Goal: Information Seeking & Learning: Learn about a topic

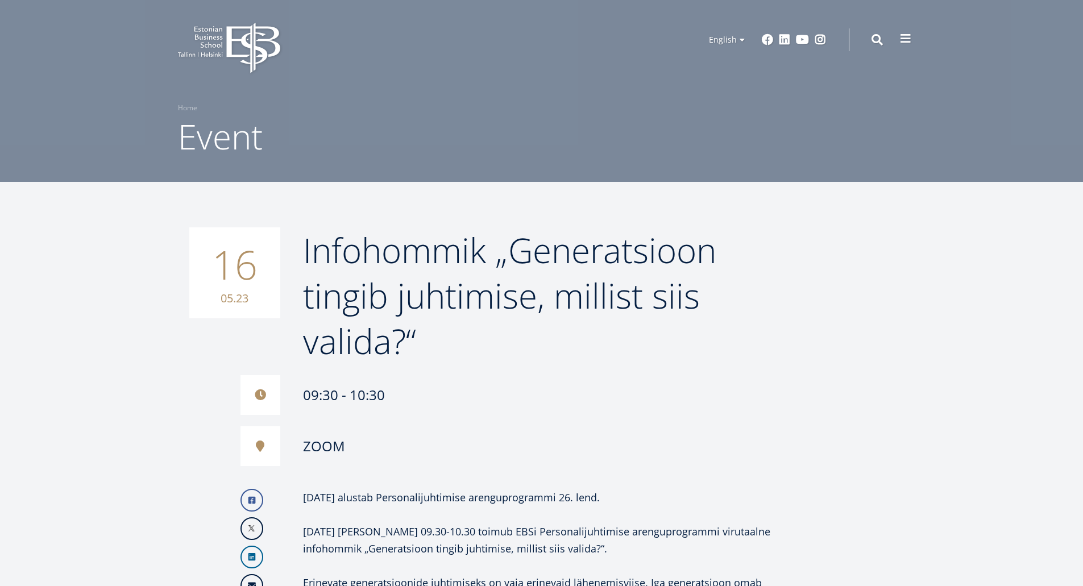
click at [911, 43] on span at bounding box center [905, 38] width 11 height 11
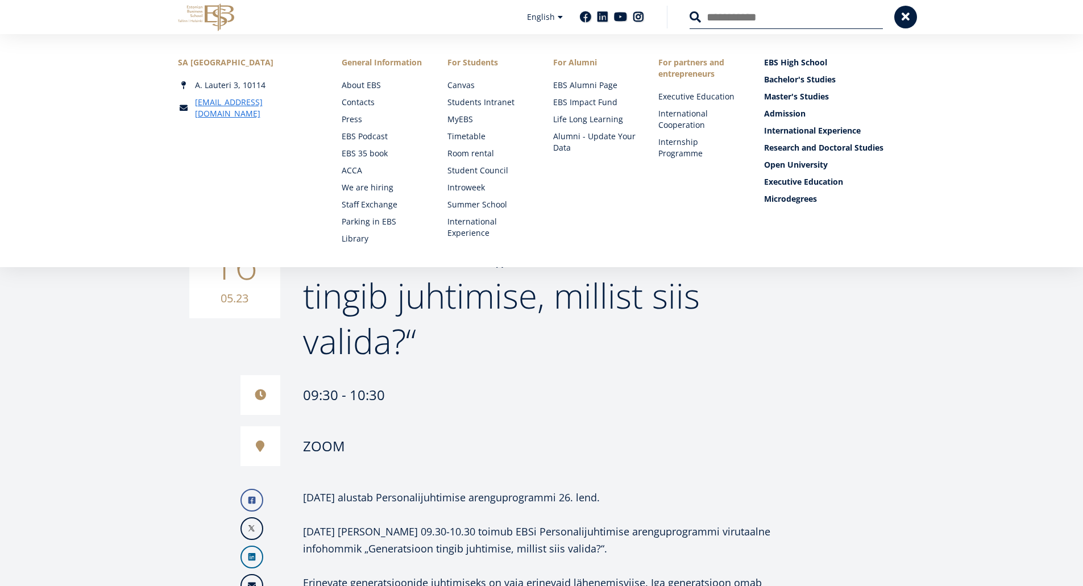
click at [657, 443] on div "ZOOM" at bounding box center [511, 446] width 540 height 40
click at [257, 305] on small "05.23" at bounding box center [235, 298] width 68 height 17
click at [365, 190] on link "We are hiring" at bounding box center [384, 187] width 83 height 11
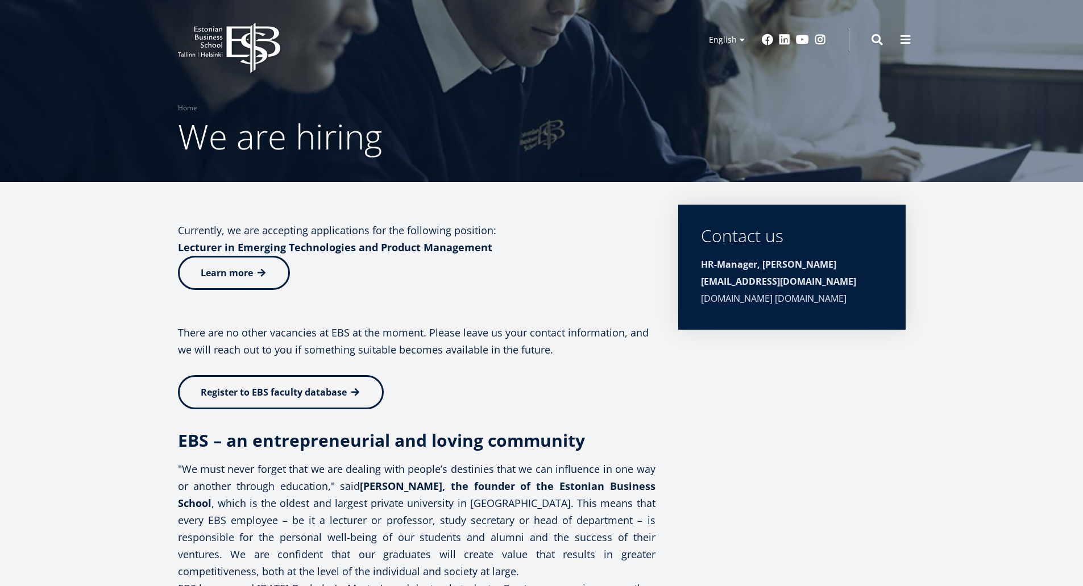
click at [232, 55] on icon at bounding box center [252, 48] width 53 height 51
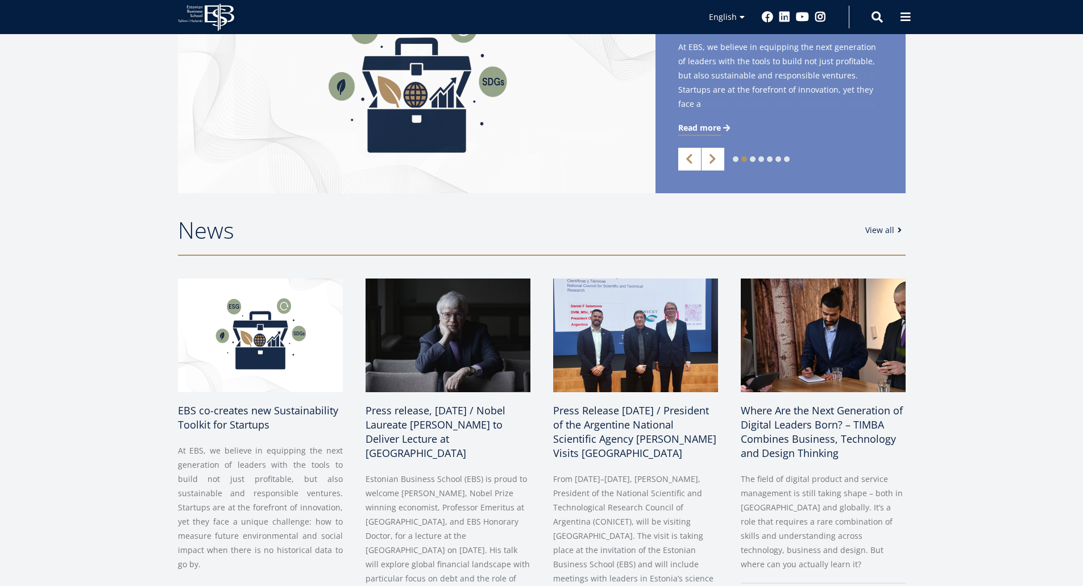
scroll to position [455, 0]
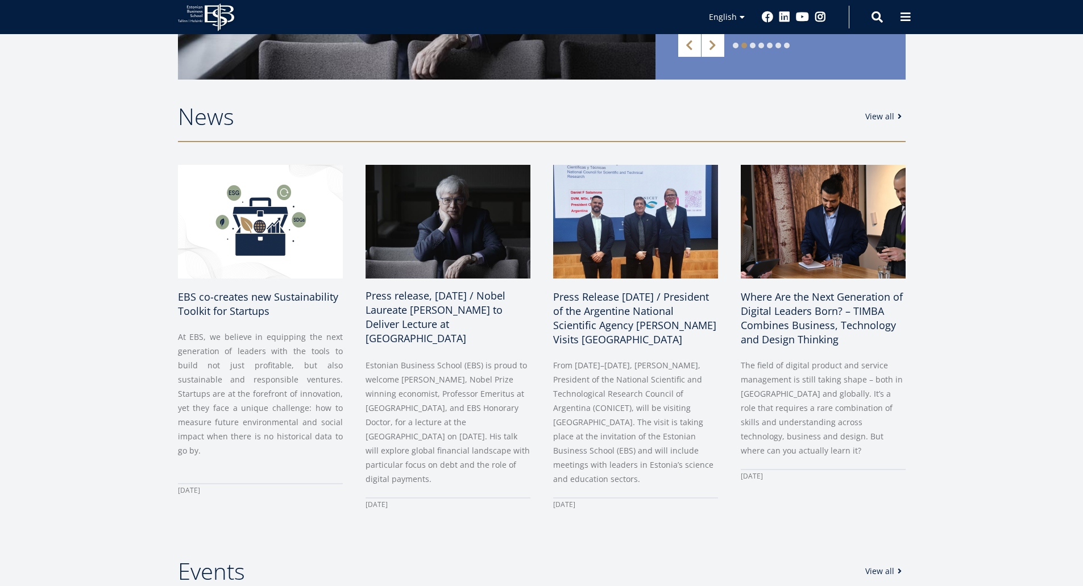
click at [503, 309] on span "Press release, [DATE] / Nobel Laureate [PERSON_NAME] to Deliver Lecture at [GEO…" at bounding box center [436, 317] width 140 height 56
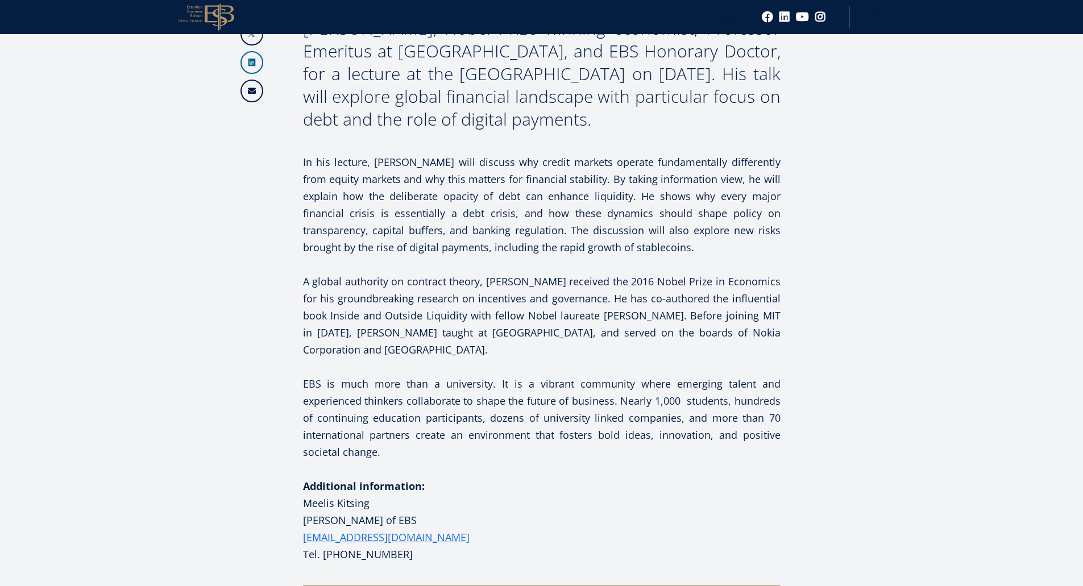
scroll to position [682, 0]
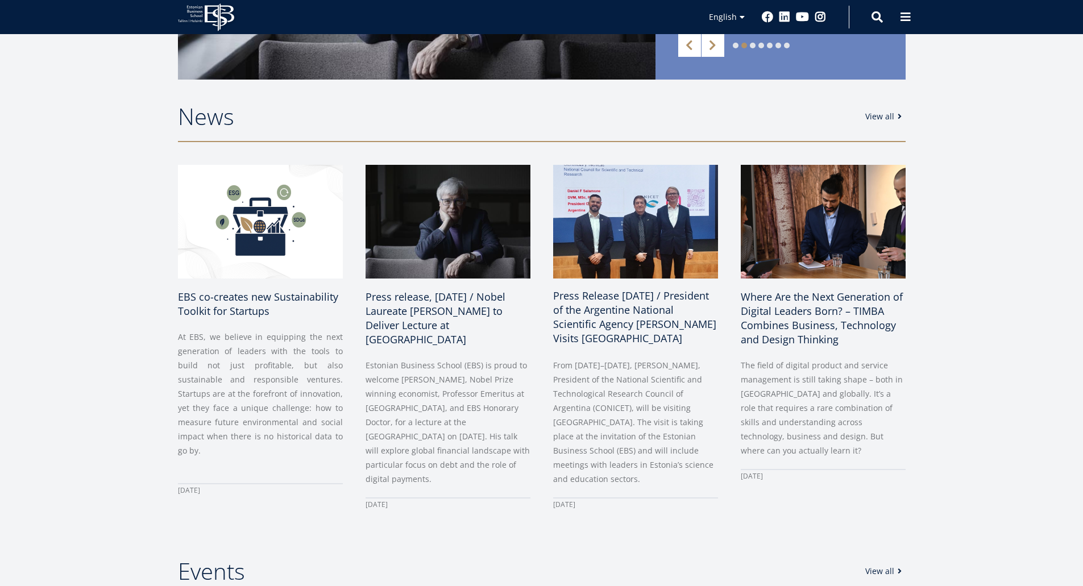
click at [673, 310] on span "Press Release 11 August 2025 / President of the Argentine National Scientific A…" at bounding box center [634, 317] width 163 height 56
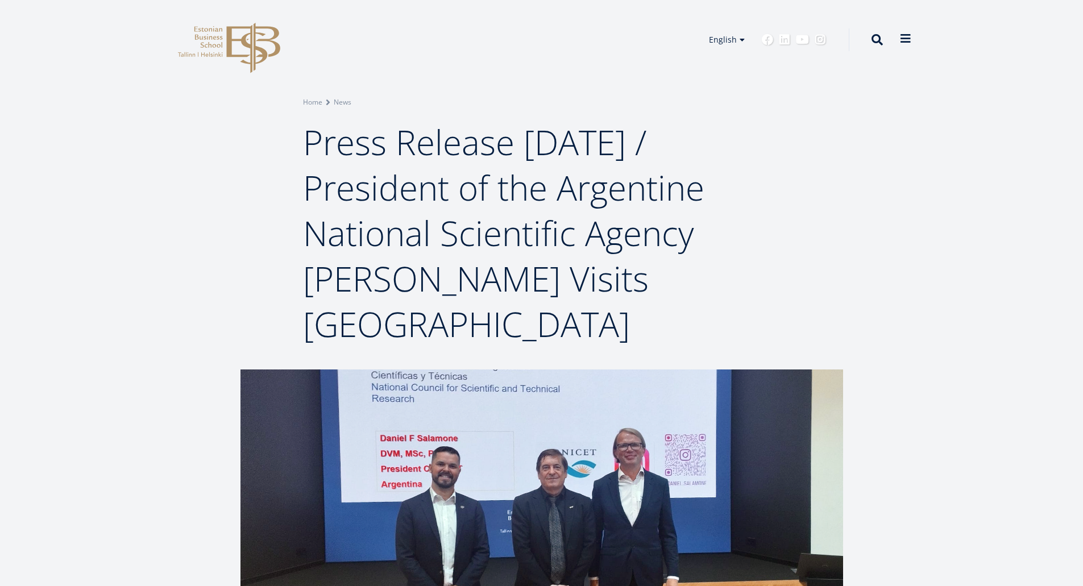
click at [908, 45] on button at bounding box center [905, 38] width 23 height 23
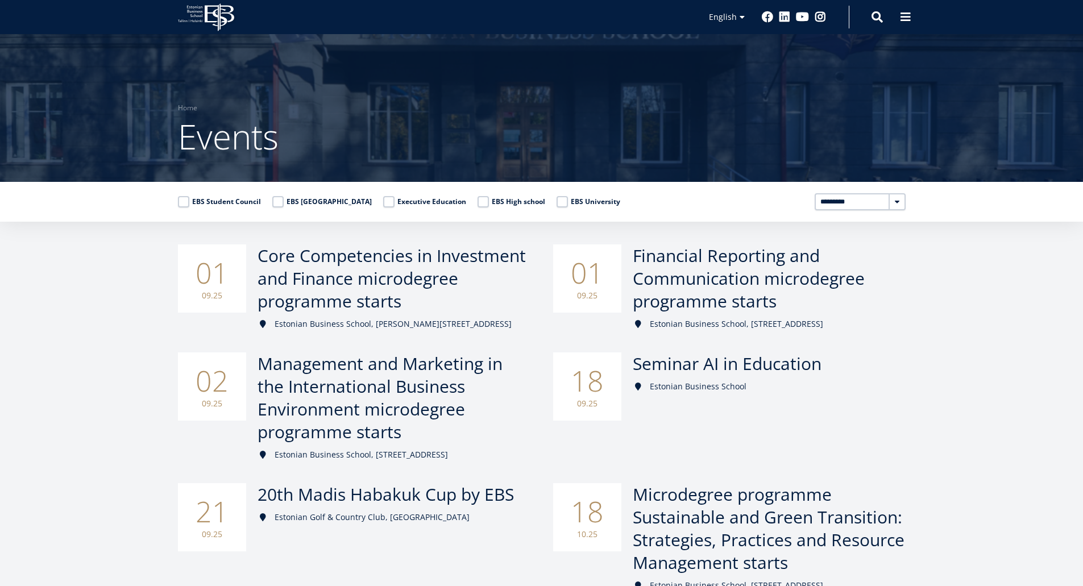
scroll to position [114, 0]
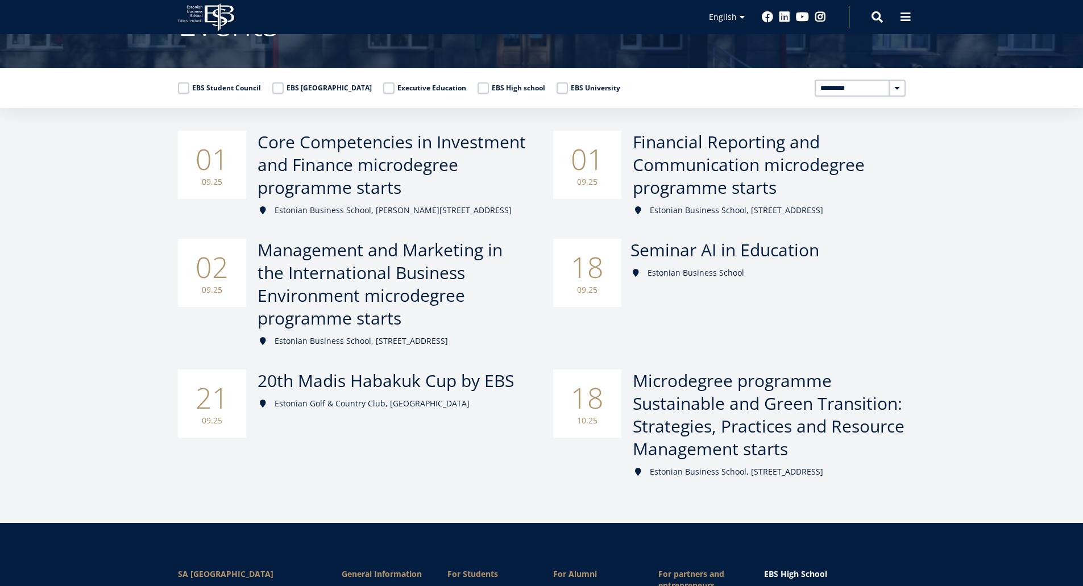
click at [803, 254] on span "Seminar AI in Education" at bounding box center [725, 249] width 189 height 23
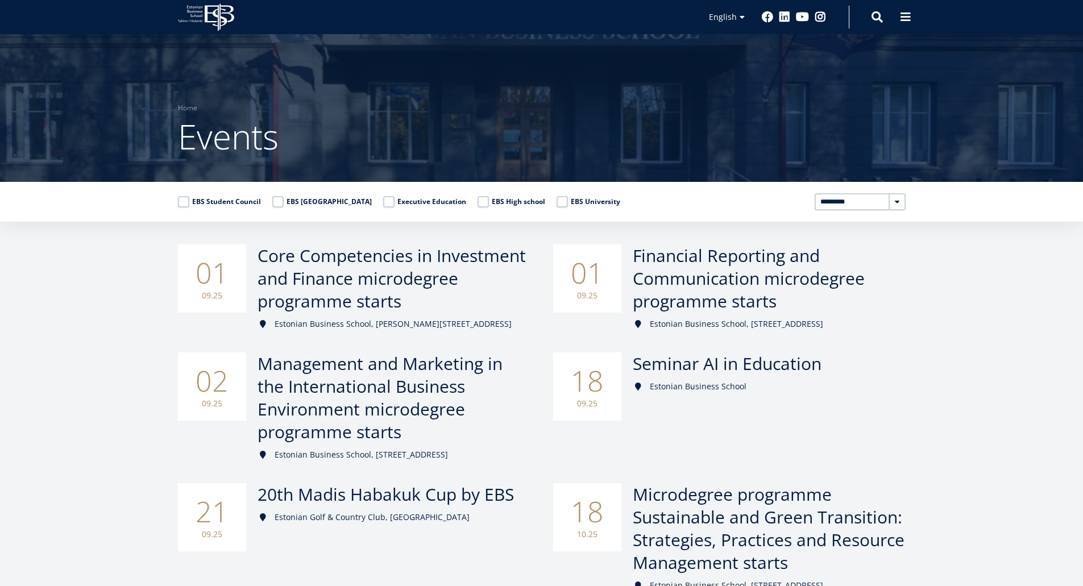
scroll to position [57, 0]
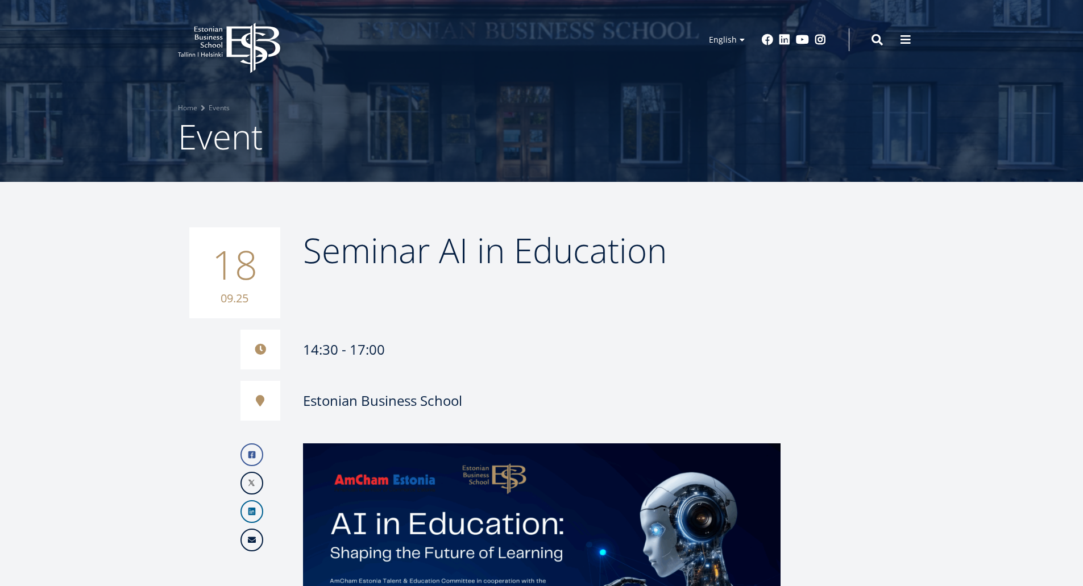
scroll to position [227, 0]
